Goal: Task Accomplishment & Management: Manage account settings

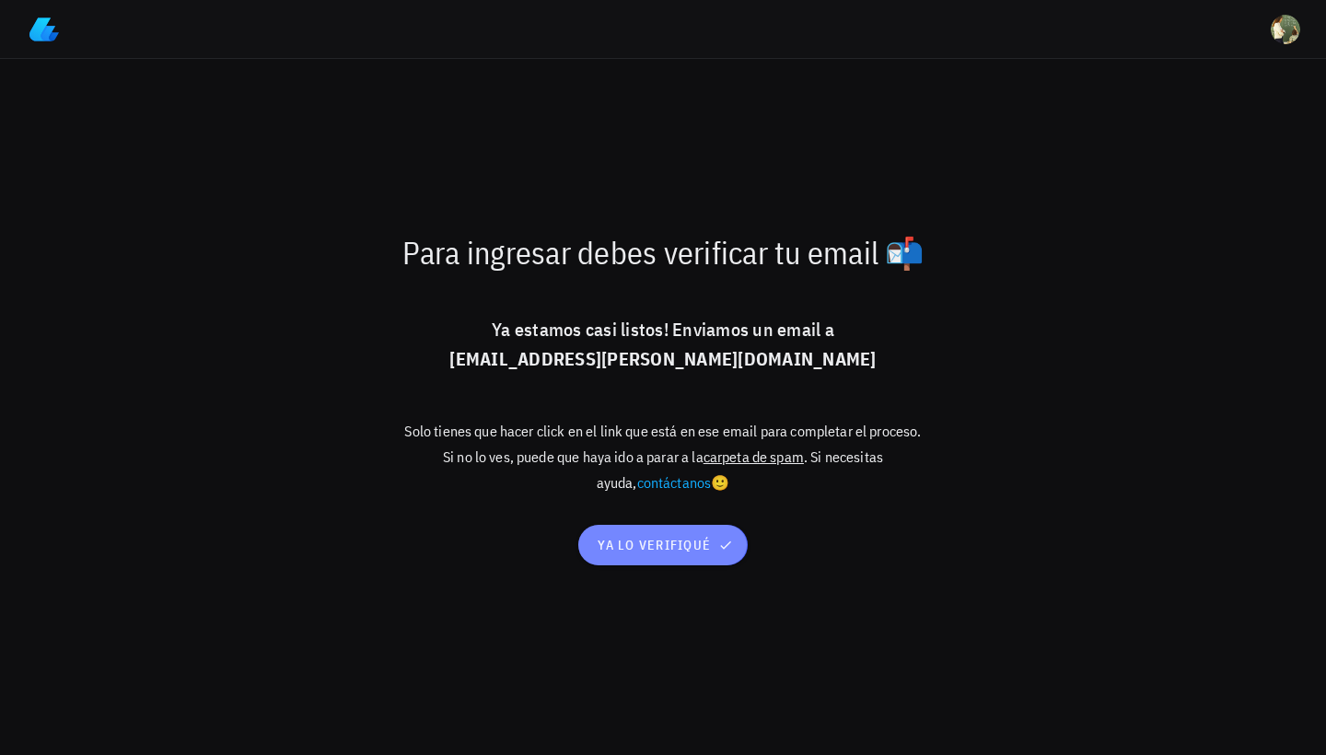
click at [648, 543] on span "ya lo verifiqué" at bounding box center [663, 545] width 133 height 17
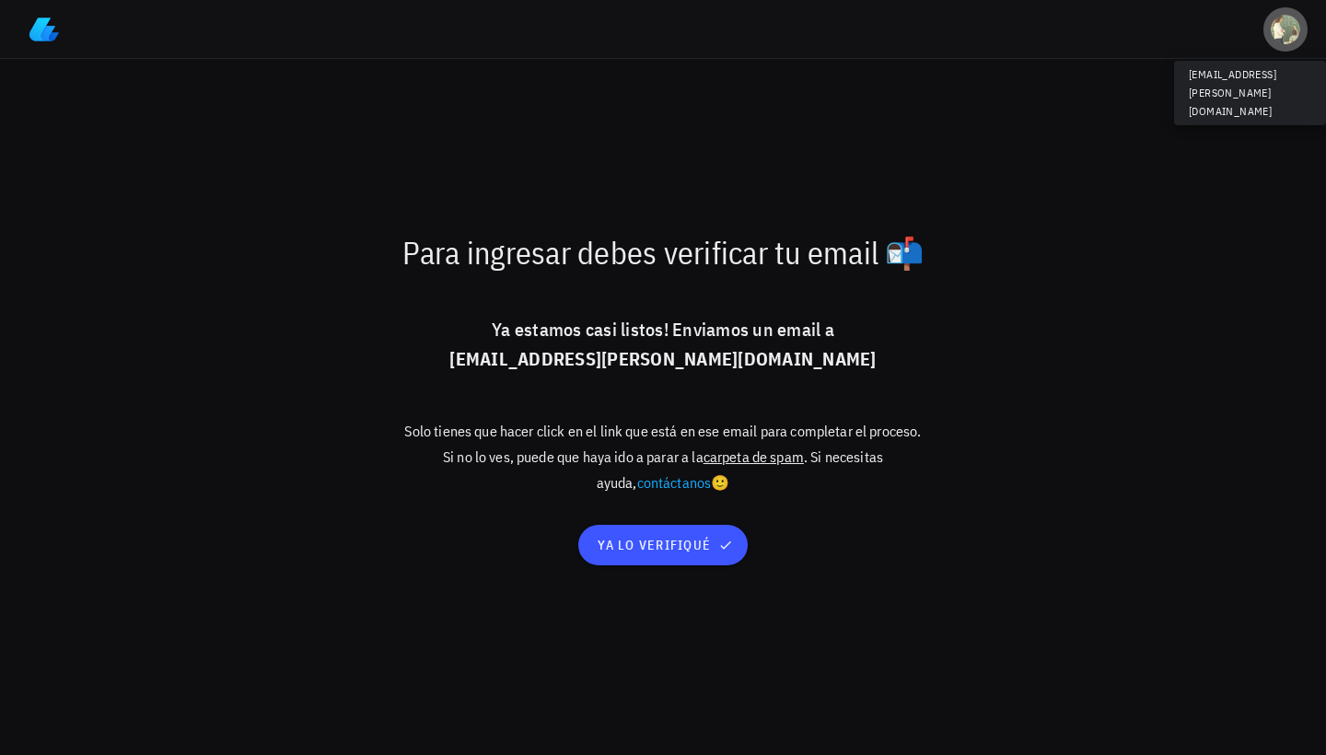
click at [1277, 39] on div "avatar" at bounding box center [1285, 29] width 29 height 29
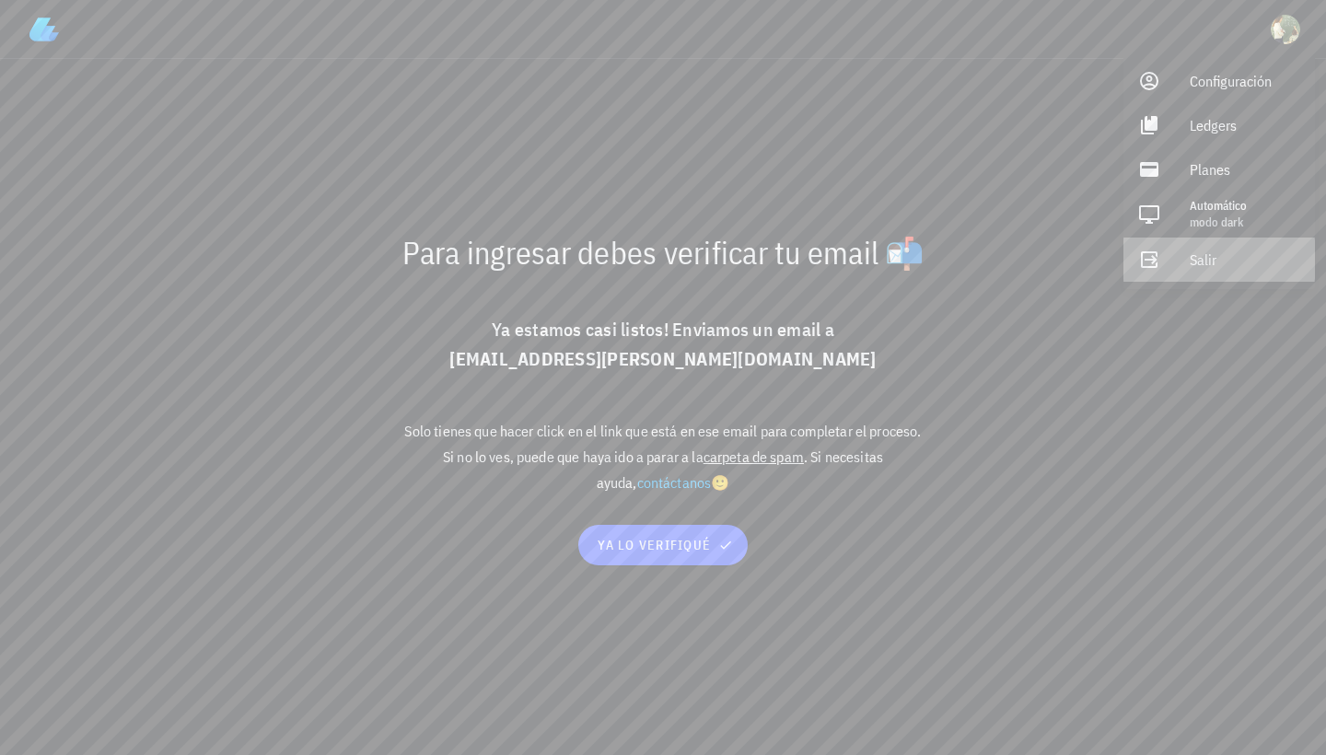
click at [1172, 264] on link "Salir" at bounding box center [1220, 260] width 192 height 44
